Goal: Check status: Check status

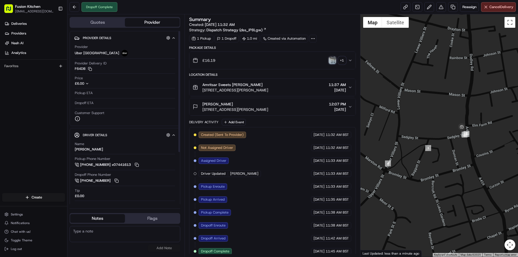
scroll to position [5, 0]
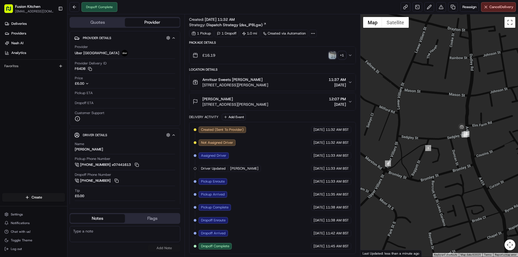
click at [334, 55] on img "button" at bounding box center [333, 56] width 8 height 8
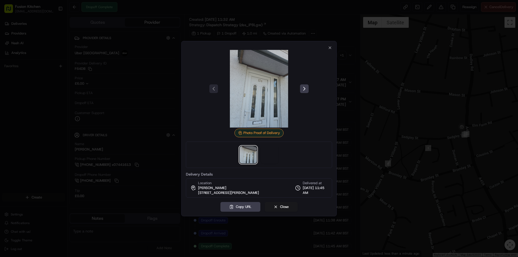
click at [366, 100] on div at bounding box center [259, 128] width 518 height 257
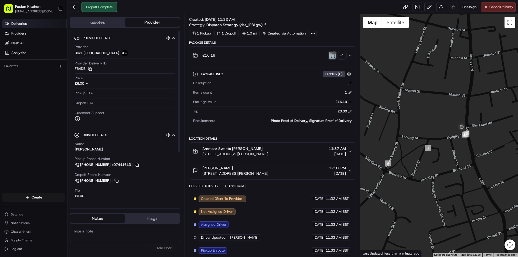
click at [26, 23] on span "Deliveries" at bounding box center [18, 23] width 15 height 5
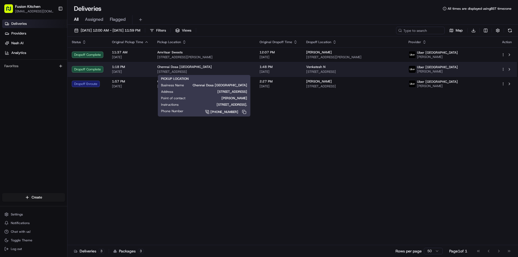
click at [251, 70] on span "[STREET_ADDRESS]" at bounding box center [204, 72] width 94 height 4
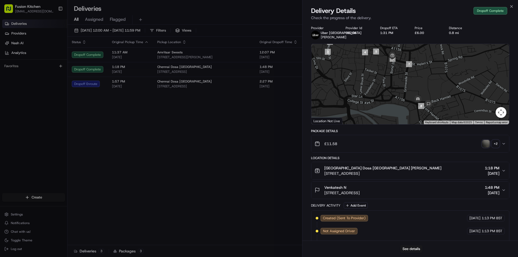
click at [486, 147] on img "button" at bounding box center [487, 144] width 8 height 8
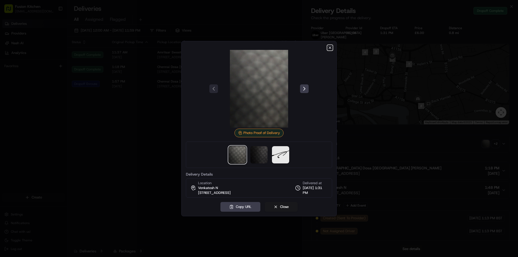
click at [332, 47] on icon "button" at bounding box center [330, 48] width 4 height 4
